Goal: Navigation & Orientation: Find specific page/section

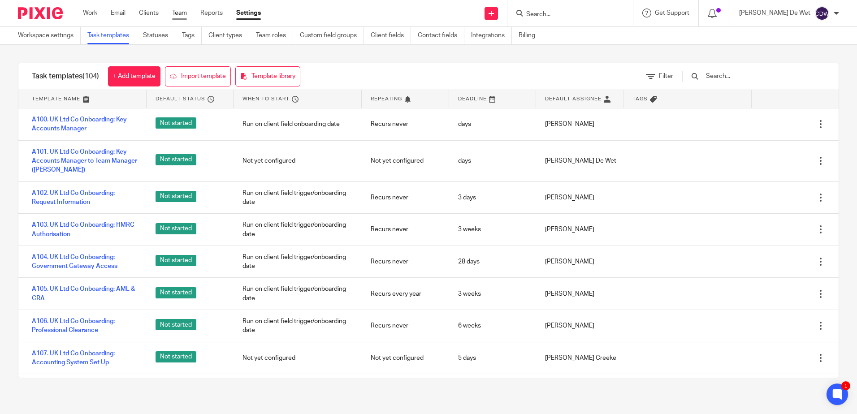
click at [179, 13] on link "Team" at bounding box center [179, 13] width 15 height 9
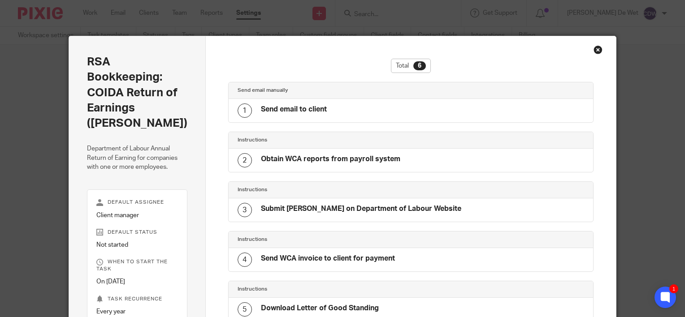
scroll to position [146, 0]
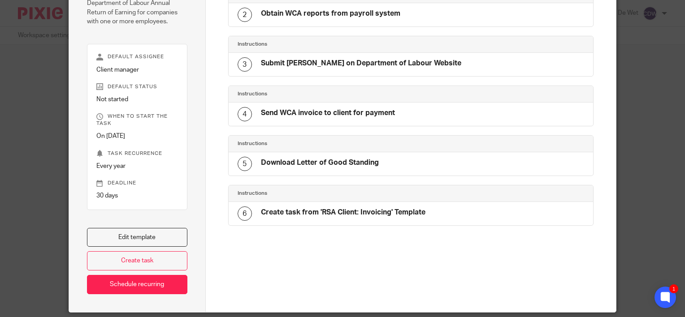
click at [418, 274] on div at bounding box center [410, 293] width 365 height 39
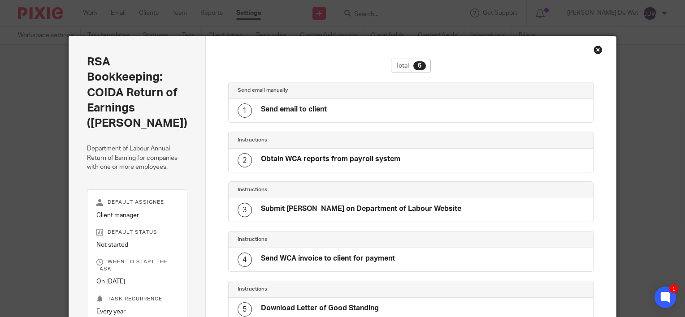
click at [594, 48] on div "Close this dialog window" at bounding box center [597, 49] width 9 height 9
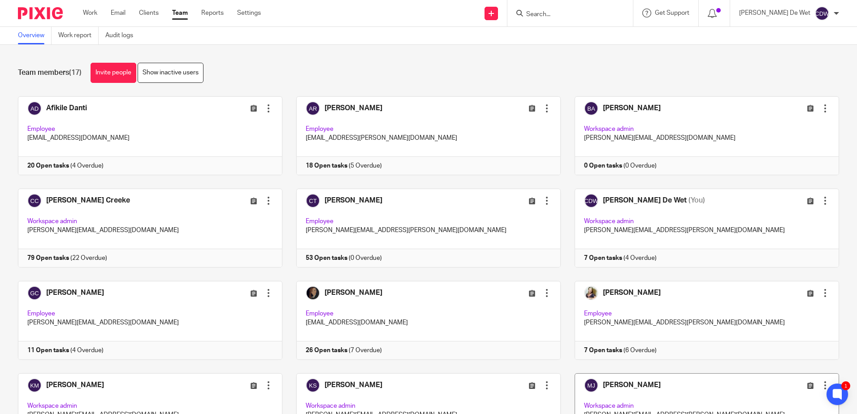
click at [691, 394] on link at bounding box center [700, 412] width 278 height 79
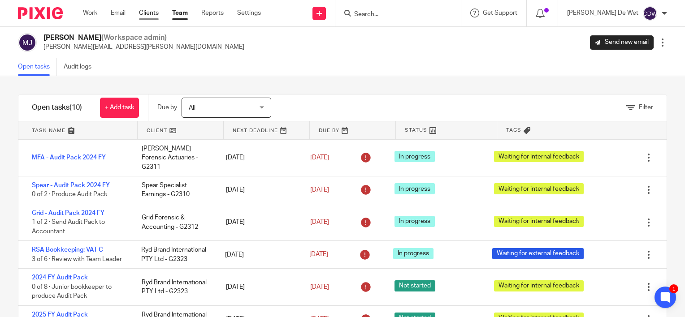
click at [154, 16] on link "Clients" at bounding box center [149, 13] width 20 height 9
